Goal: Communication & Community: Participate in discussion

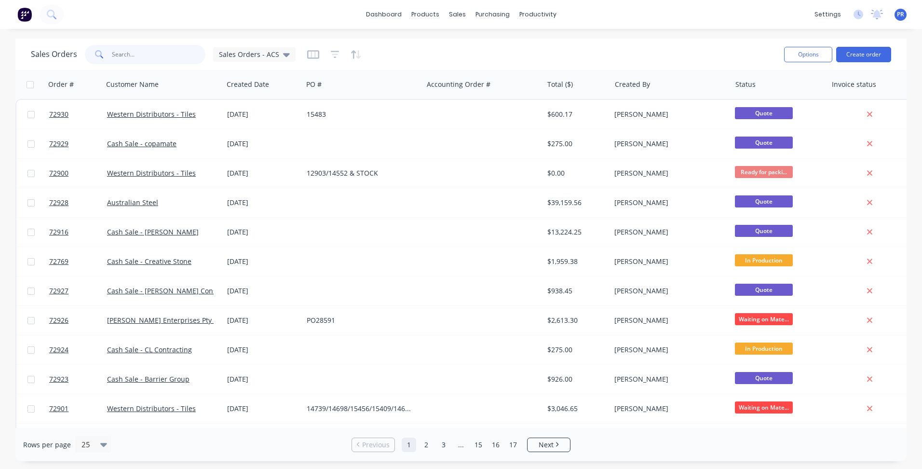
click at [151, 52] on input "text" at bounding box center [159, 54] width 94 height 19
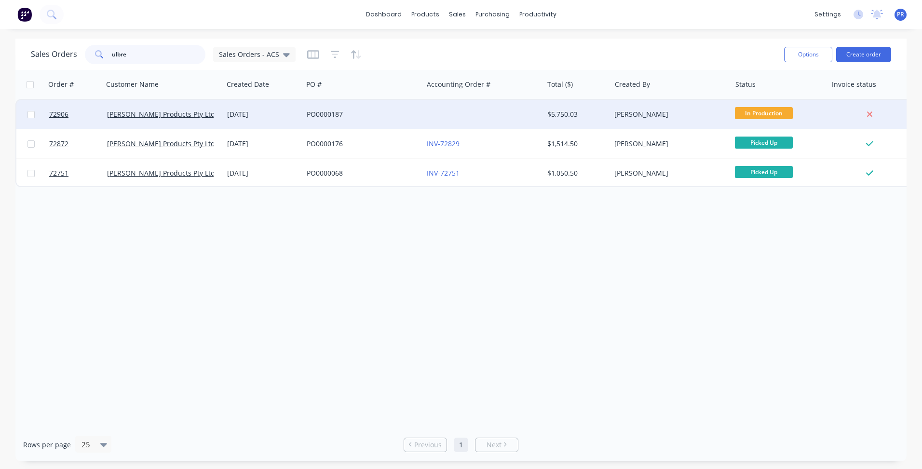
type input "ulbre"
click at [279, 117] on div "[DATE]" at bounding box center [263, 114] width 72 height 10
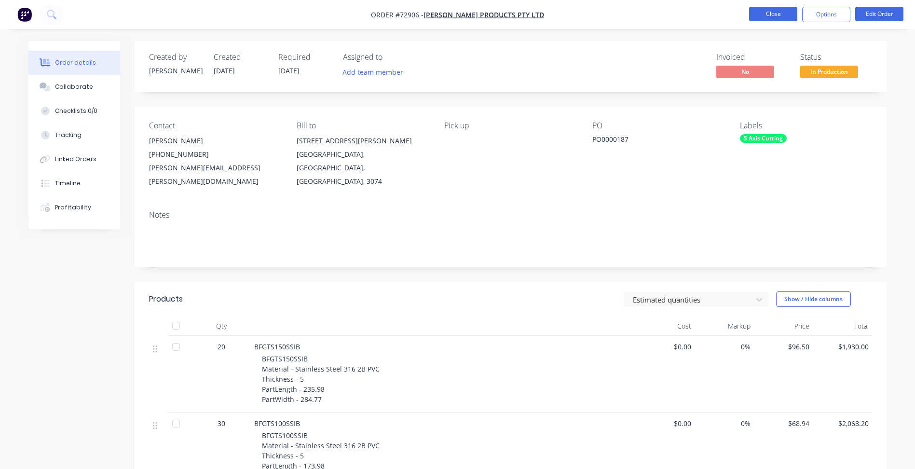
click at [784, 11] on button "Close" at bounding box center [773, 14] width 48 height 14
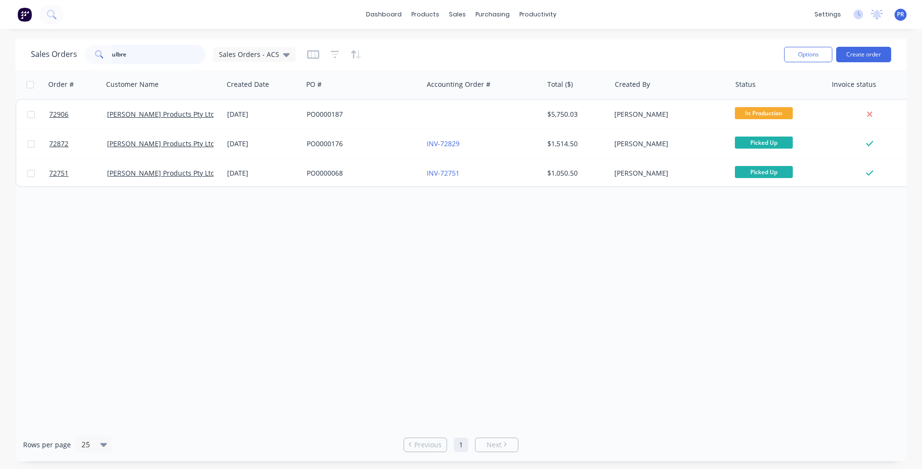
drag, startPoint x: 163, startPoint y: 54, endPoint x: 15, endPoint y: 40, distance: 148.3
click at [18, 40] on div "Sales Orders ulbre Sales Orders - ACS Options Create order" at bounding box center [460, 54] width 891 height 31
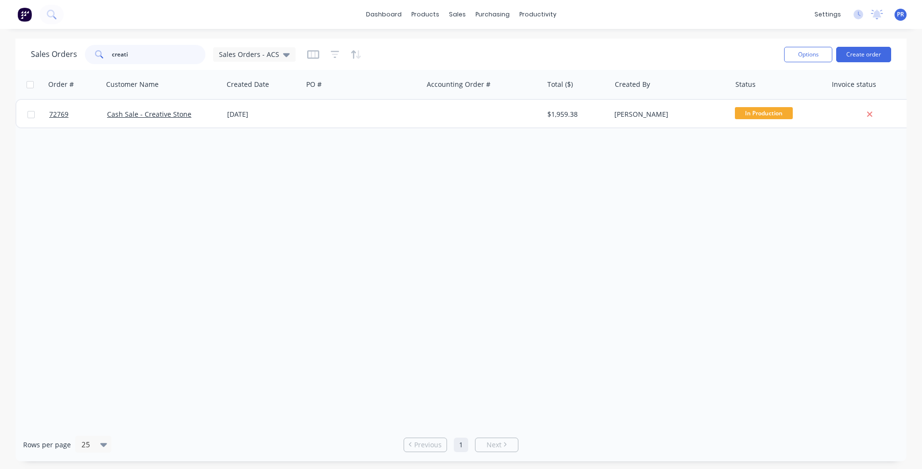
type input "creati"
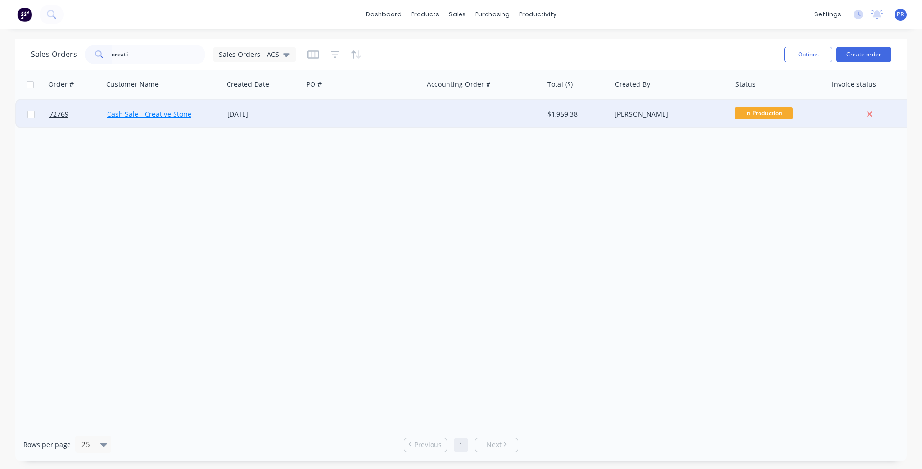
click at [144, 111] on link "Cash Sale - Creative Stone" at bounding box center [149, 113] width 84 height 9
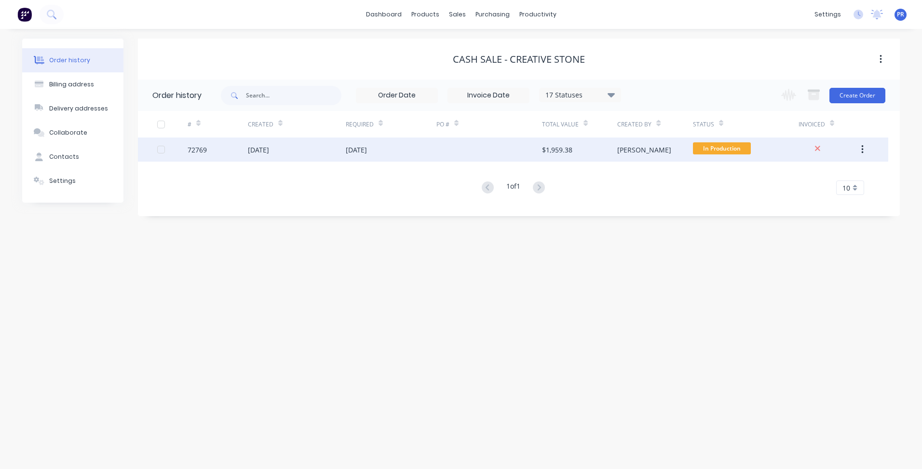
click at [226, 157] on div "72769" at bounding box center [218, 149] width 60 height 24
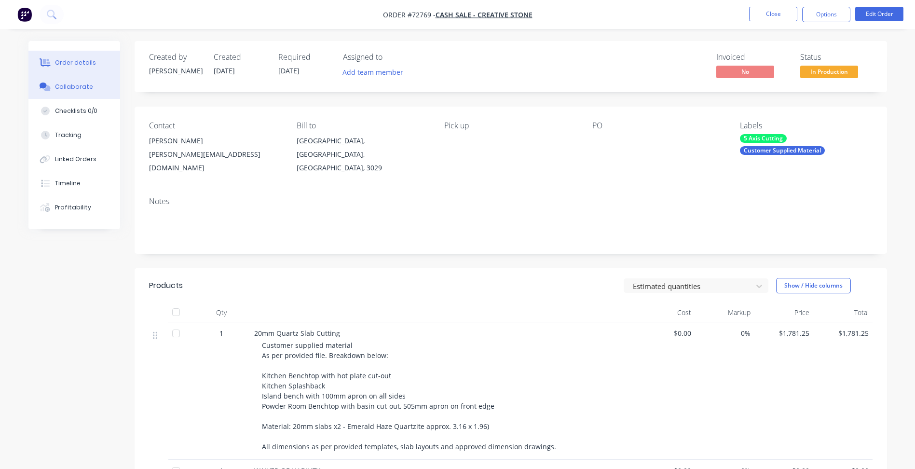
click at [81, 91] on div "Collaborate" at bounding box center [74, 86] width 38 height 9
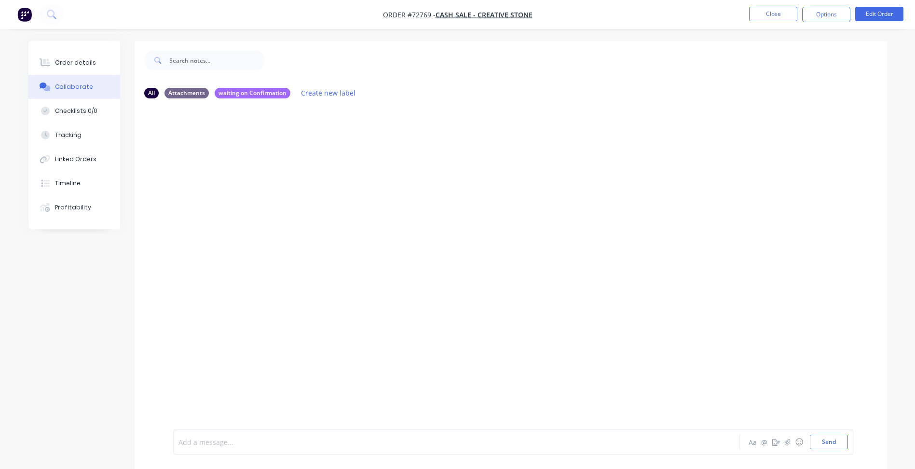
click at [197, 439] on div at bounding box center [430, 442] width 502 height 10
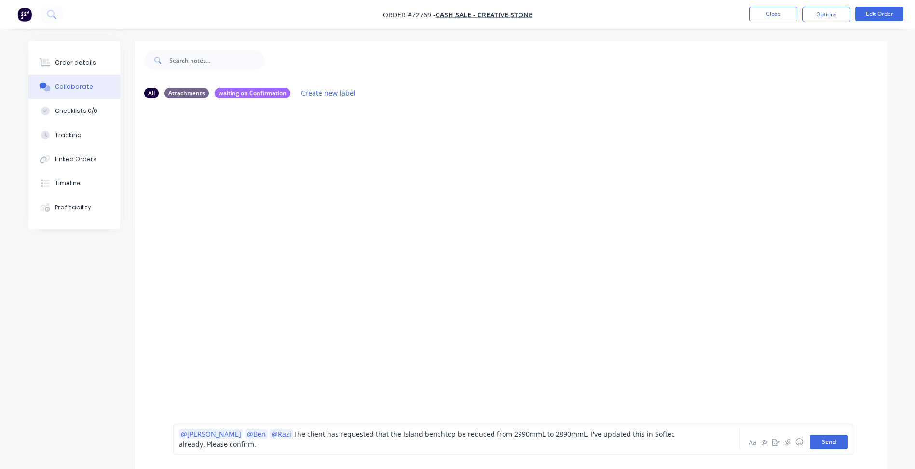
click at [823, 443] on button "Send" at bounding box center [829, 442] width 38 height 14
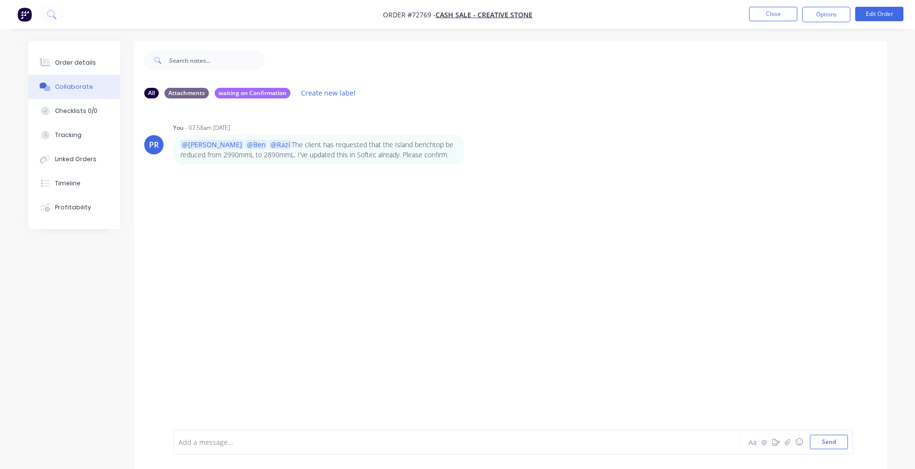
click at [748, 13] on ul "Close Options Edit Order" at bounding box center [825, 14] width 177 height 15
click at [763, 14] on button "Close" at bounding box center [773, 14] width 48 height 14
